Goal: Transaction & Acquisition: Download file/media

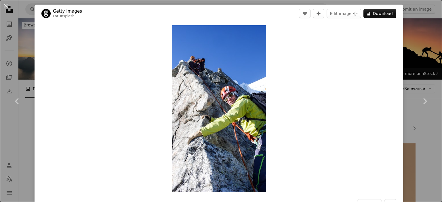
scroll to position [38, 0]
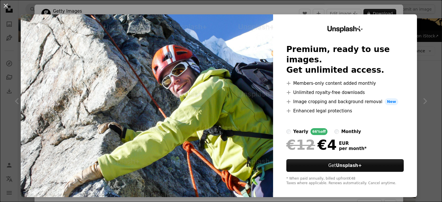
click at [335, 196] on div "An X shape Unsplash+ Premium, ready to use images. Get unlimited access. A plus…" at bounding box center [221, 101] width 442 height 202
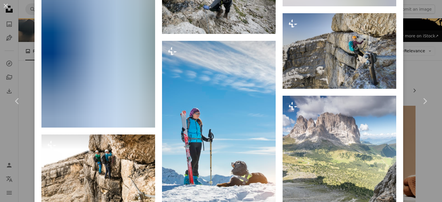
scroll to position [7195, 0]
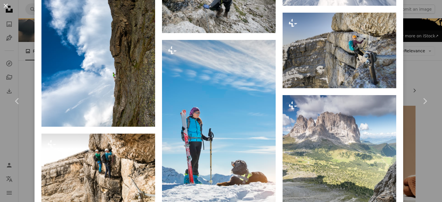
click at [5, 4] on button "An X shape" at bounding box center [5, 5] width 7 height 7
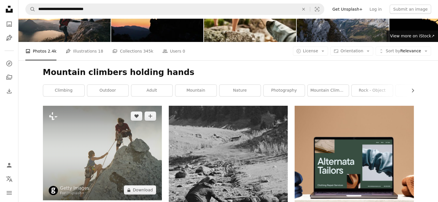
click at [107, 106] on img at bounding box center [102, 153] width 119 height 95
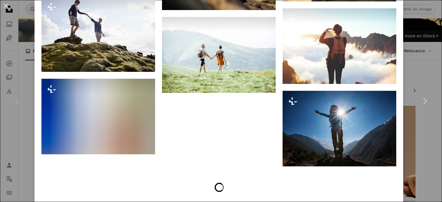
scroll to position [1470, 0]
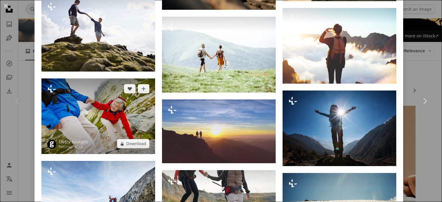
click at [102, 119] on img at bounding box center [98, 117] width 114 height 76
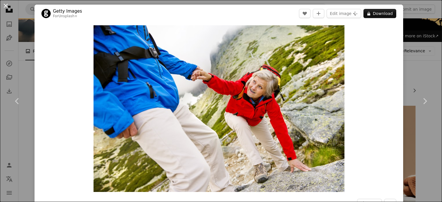
click at [5, 3] on button "An X shape" at bounding box center [5, 5] width 7 height 7
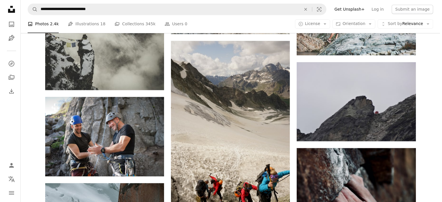
scroll to position [1019, 0]
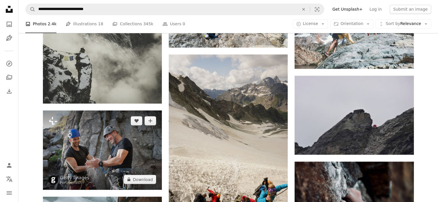
click at [129, 111] on img at bounding box center [102, 150] width 119 height 79
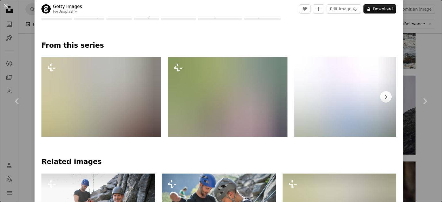
scroll to position [251, 0]
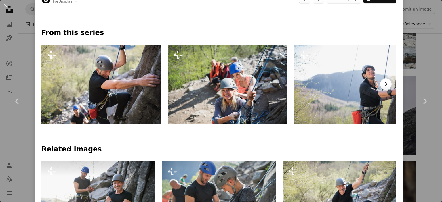
click at [385, 85] on button "Chevron right" at bounding box center [386, 85] width 12 height 12
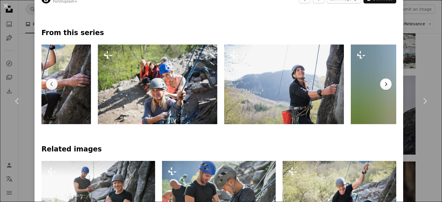
scroll to position [0, 126]
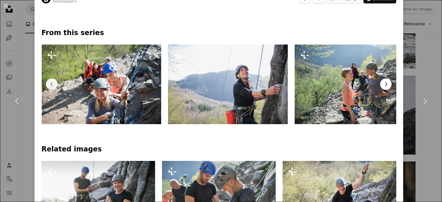
click at [385, 85] on button "Chevron right" at bounding box center [386, 85] width 12 height 12
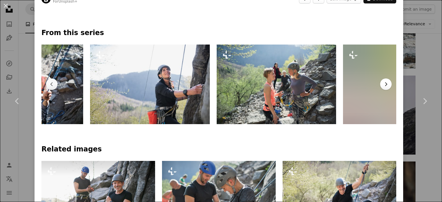
scroll to position [0, 253]
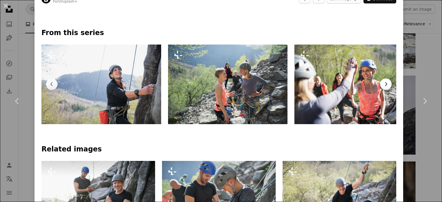
click at [385, 85] on button "Chevron right" at bounding box center [386, 85] width 12 height 12
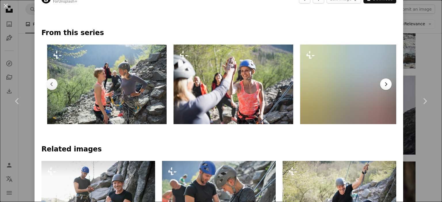
scroll to position [0, 379]
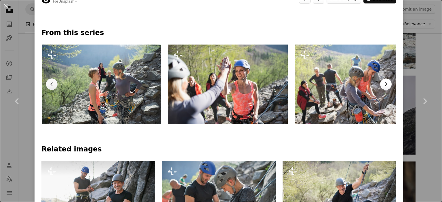
click at [385, 85] on button "Chevron right" at bounding box center [386, 85] width 12 height 12
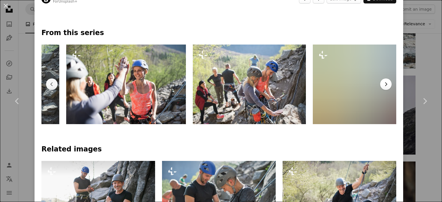
scroll to position [0, 506]
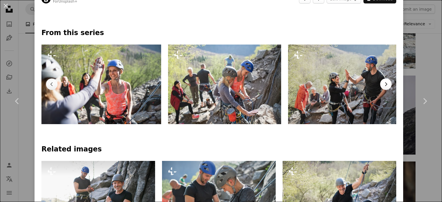
click at [383, 84] on icon "Chevron right" at bounding box center [386, 84] width 6 height 6
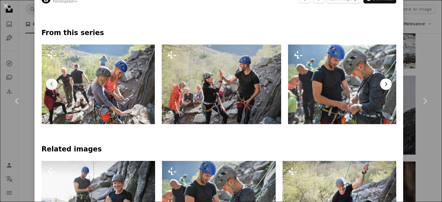
click at [383, 84] on icon "Chevron right" at bounding box center [386, 84] width 6 height 6
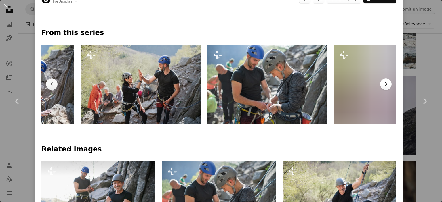
scroll to position [0, 753]
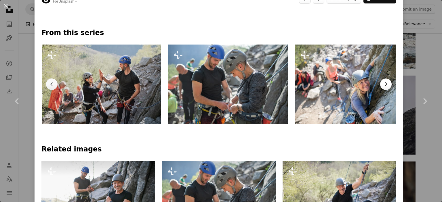
click at [383, 84] on icon "Chevron right" at bounding box center [386, 84] width 6 height 6
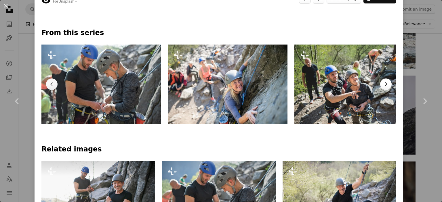
click at [383, 84] on icon "Chevron right" at bounding box center [386, 84] width 6 height 6
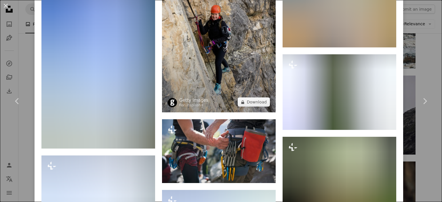
scroll to position [3359, 0]
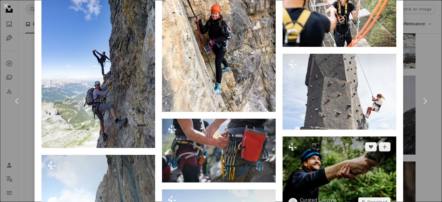
click at [316, 137] on img at bounding box center [340, 175] width 114 height 76
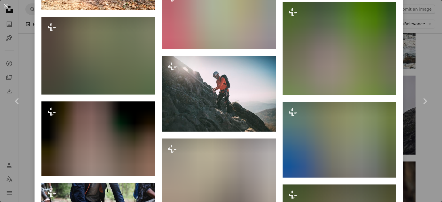
scroll to position [1755, 0]
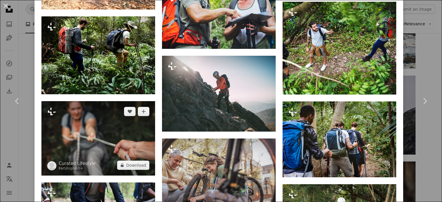
click at [132, 135] on img at bounding box center [98, 138] width 114 height 75
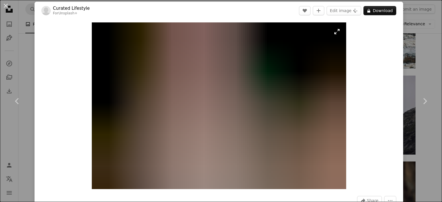
scroll to position [2, 0]
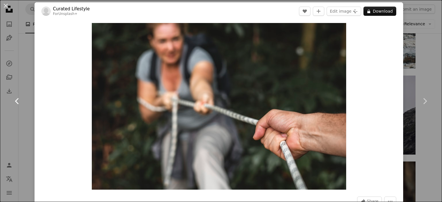
click at [17, 101] on icon "Chevron left" at bounding box center [17, 101] width 9 height 9
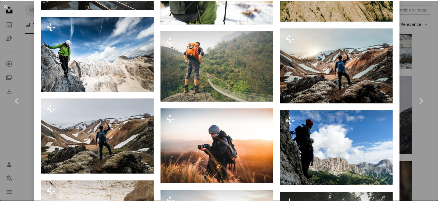
scroll to position [1890, 0]
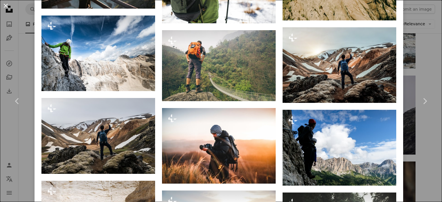
click at [9, 7] on button "An X shape" at bounding box center [5, 5] width 7 height 7
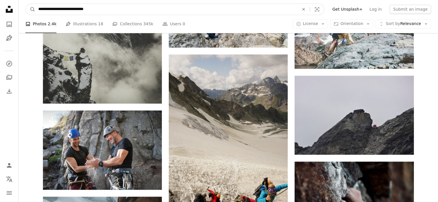
drag, startPoint x: 85, startPoint y: 10, endPoint x: 74, endPoint y: 10, distance: 11.2
click at [74, 10] on input "**********" at bounding box center [166, 9] width 262 height 11
type input "**********"
click at [26, 4] on button "A magnifying glass" at bounding box center [31, 9] width 10 height 11
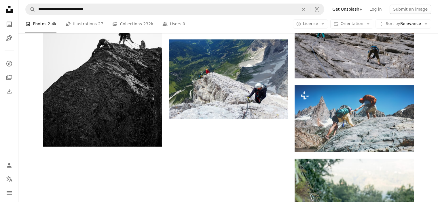
scroll to position [846, 0]
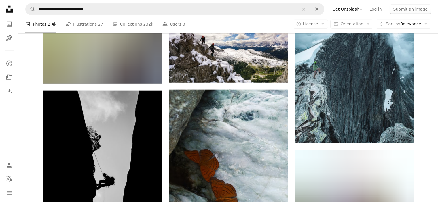
scroll to position [6090, 0]
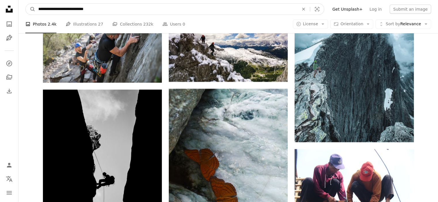
drag, startPoint x: 100, startPoint y: 11, endPoint x: 71, endPoint y: 10, distance: 28.2
click at [71, 10] on input "**********" at bounding box center [166, 9] width 262 height 11
type input "**********"
click at [26, 4] on button "A magnifying glass" at bounding box center [31, 9] width 10 height 11
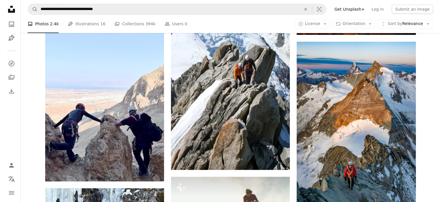
scroll to position [511, 0]
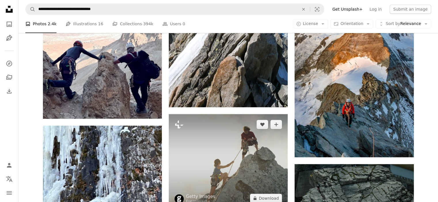
click at [219, 114] on img at bounding box center [228, 161] width 119 height 95
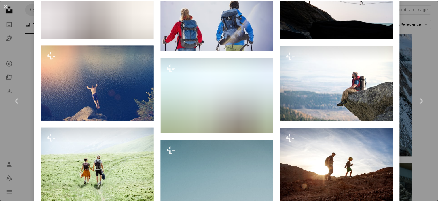
scroll to position [2571, 0]
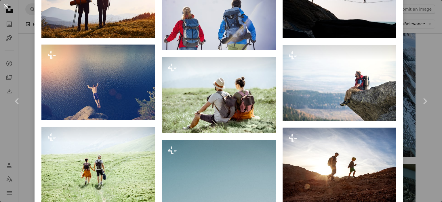
click at [5, 7] on button "An X shape" at bounding box center [5, 5] width 7 height 7
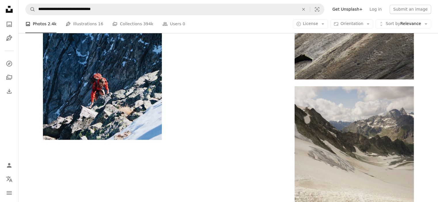
scroll to position [1027, 0]
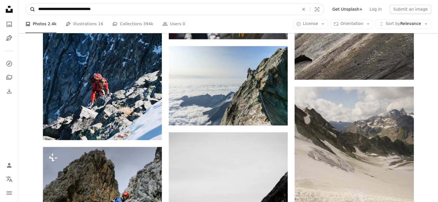
scroll to position [1025, 0]
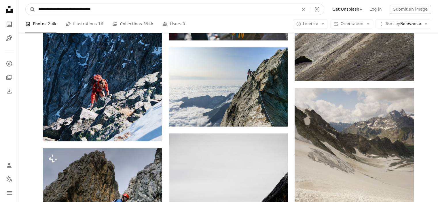
drag, startPoint x: 111, startPoint y: 10, endPoint x: 26, endPoint y: 5, distance: 85.3
click at [24, 5] on nav "**********" at bounding box center [227, 9] width 419 height 18
type input "**********"
click at [26, 4] on button "A magnifying glass" at bounding box center [31, 9] width 10 height 11
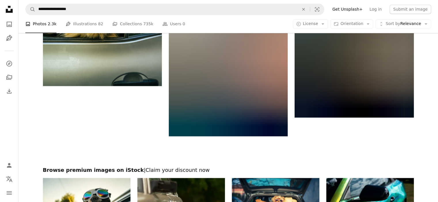
scroll to position [982, 0]
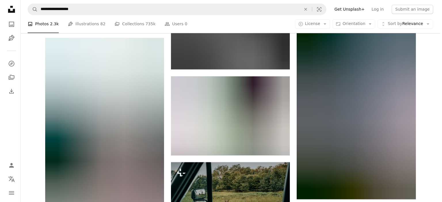
scroll to position [5247, 0]
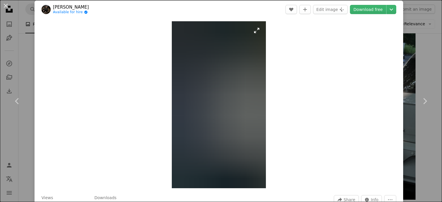
scroll to position [2, 0]
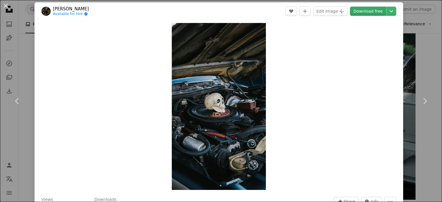
click at [371, 9] on link "Download free" at bounding box center [368, 11] width 36 height 9
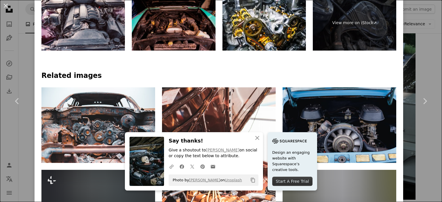
scroll to position [322, 0]
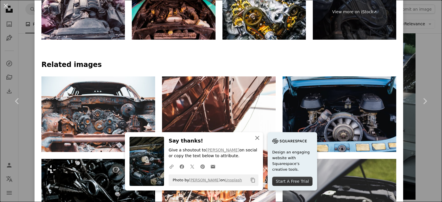
click at [261, 138] on icon "An X shape" at bounding box center [257, 138] width 7 height 7
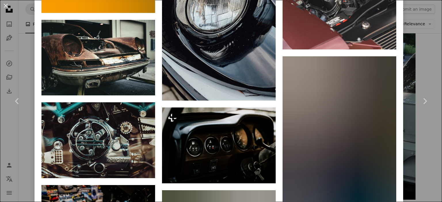
scroll to position [5350, 0]
